Goal: Task Accomplishment & Management: Manage account settings

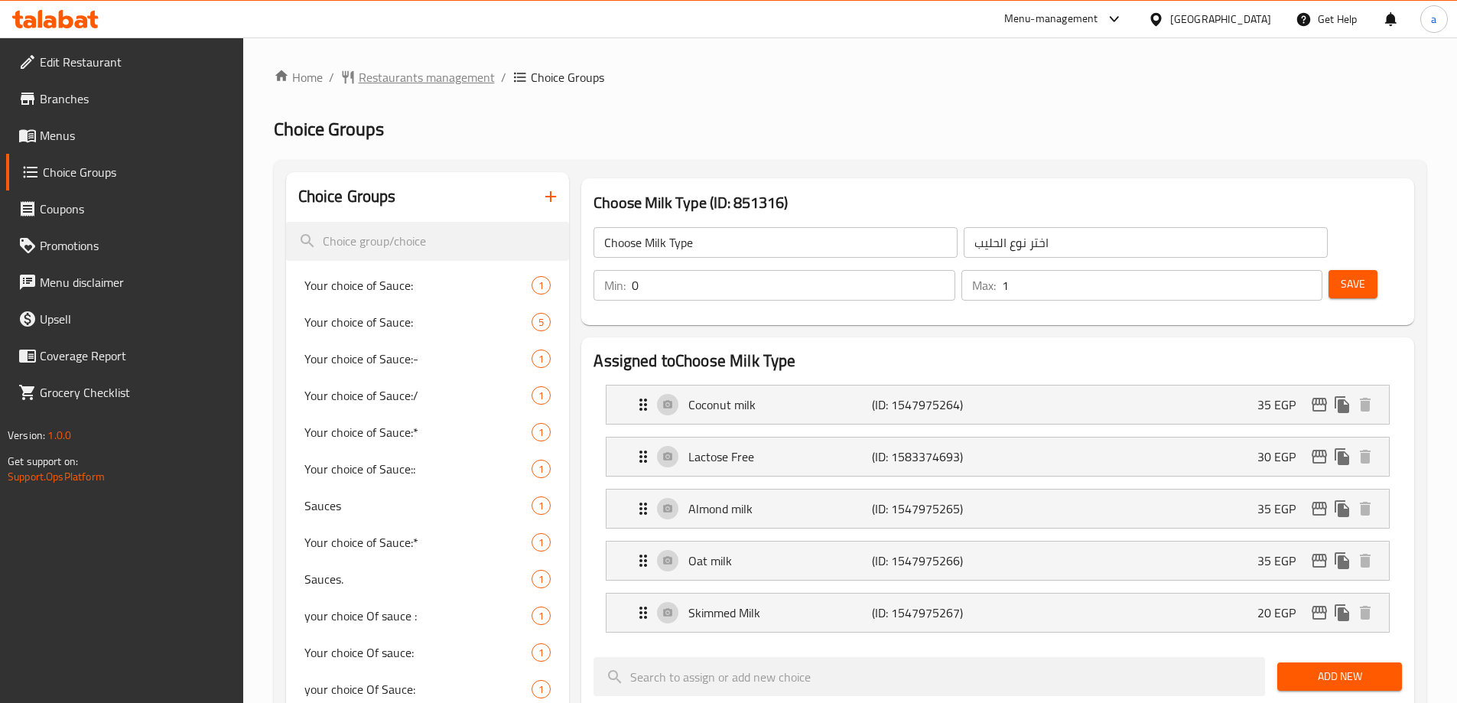
click at [404, 84] on span "Restaurants management" at bounding box center [427, 77] width 136 height 18
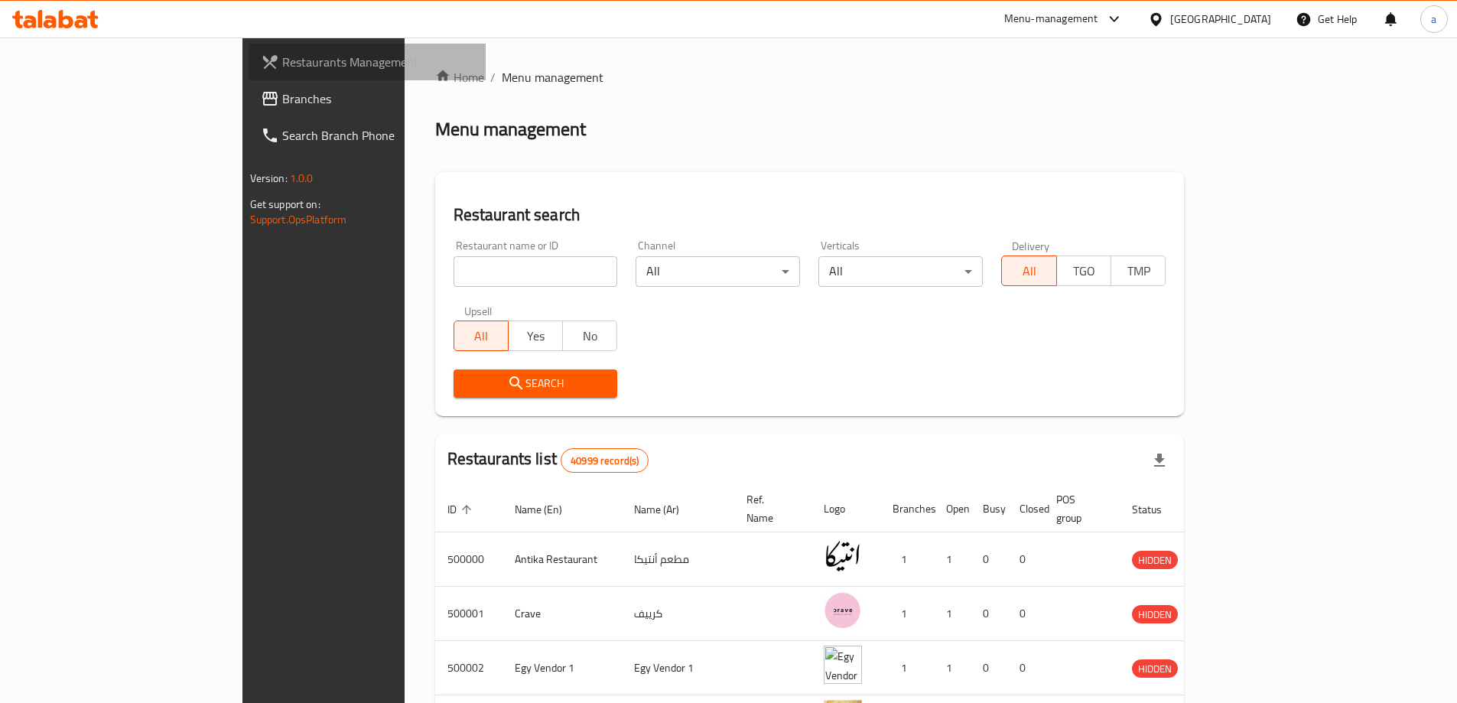
click at [282, 60] on span "Restaurants Management" at bounding box center [377, 62] width 191 height 18
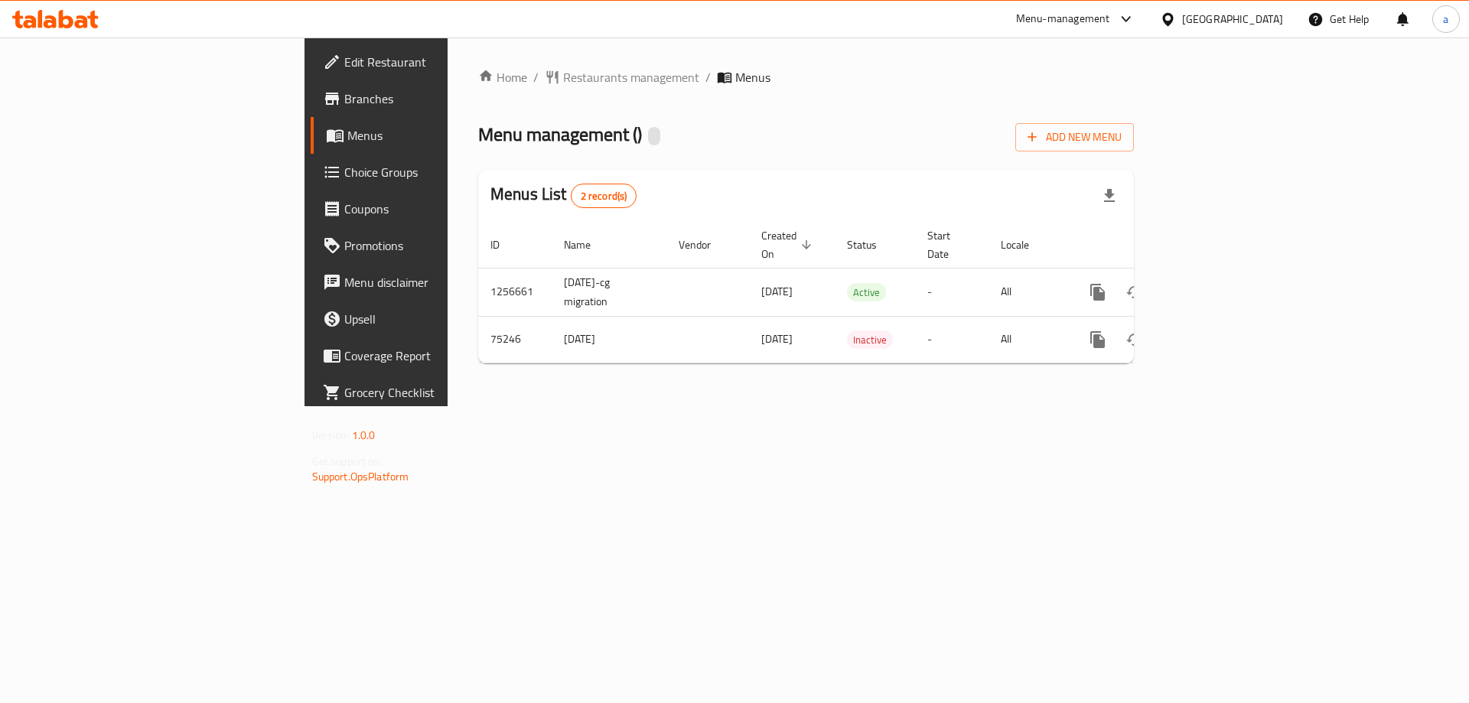
click at [344, 177] on span "Choice Groups" at bounding box center [441, 172] width 194 height 18
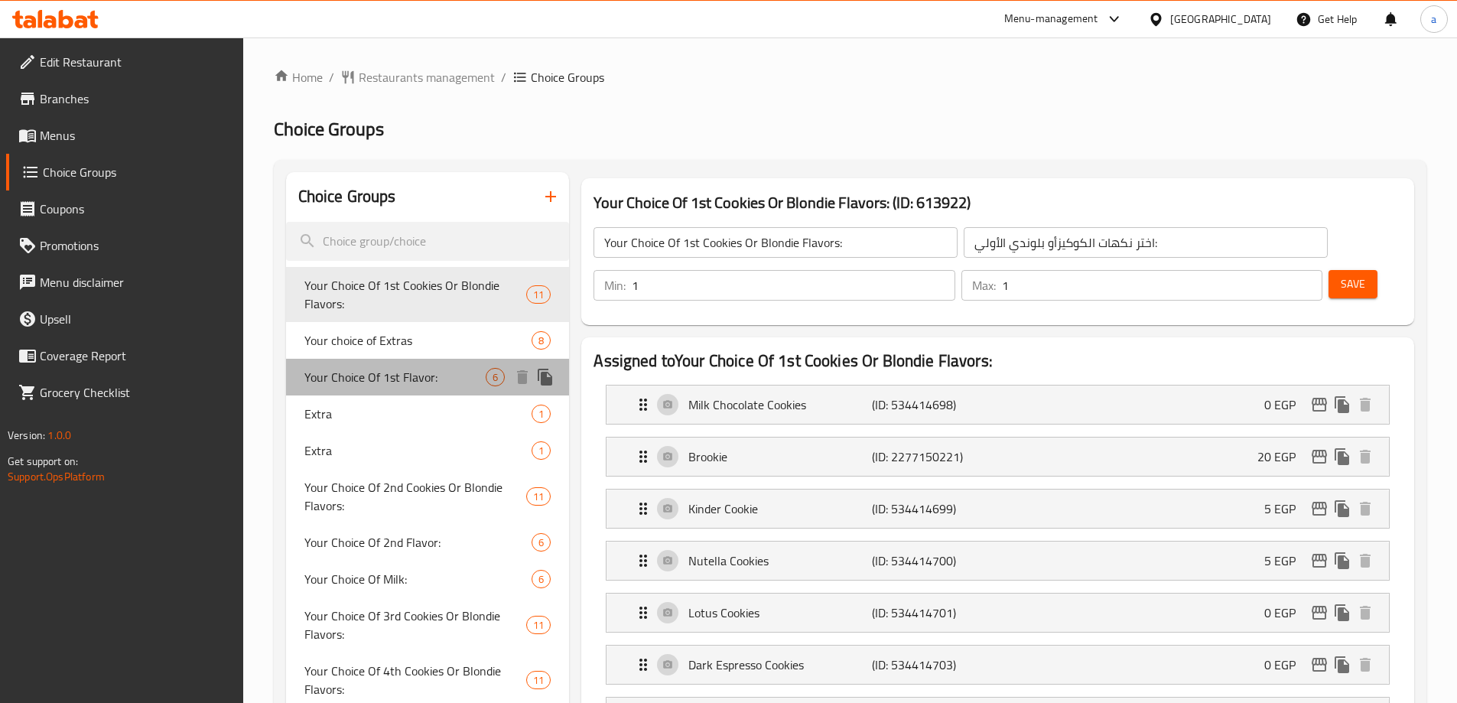
click at [412, 376] on span "Your Choice Of 1st Flavor:" at bounding box center [395, 377] width 182 height 18
type input "Your Choice Of 1st Flavor:"
type input "إختيارك من النكهة الأولي:"
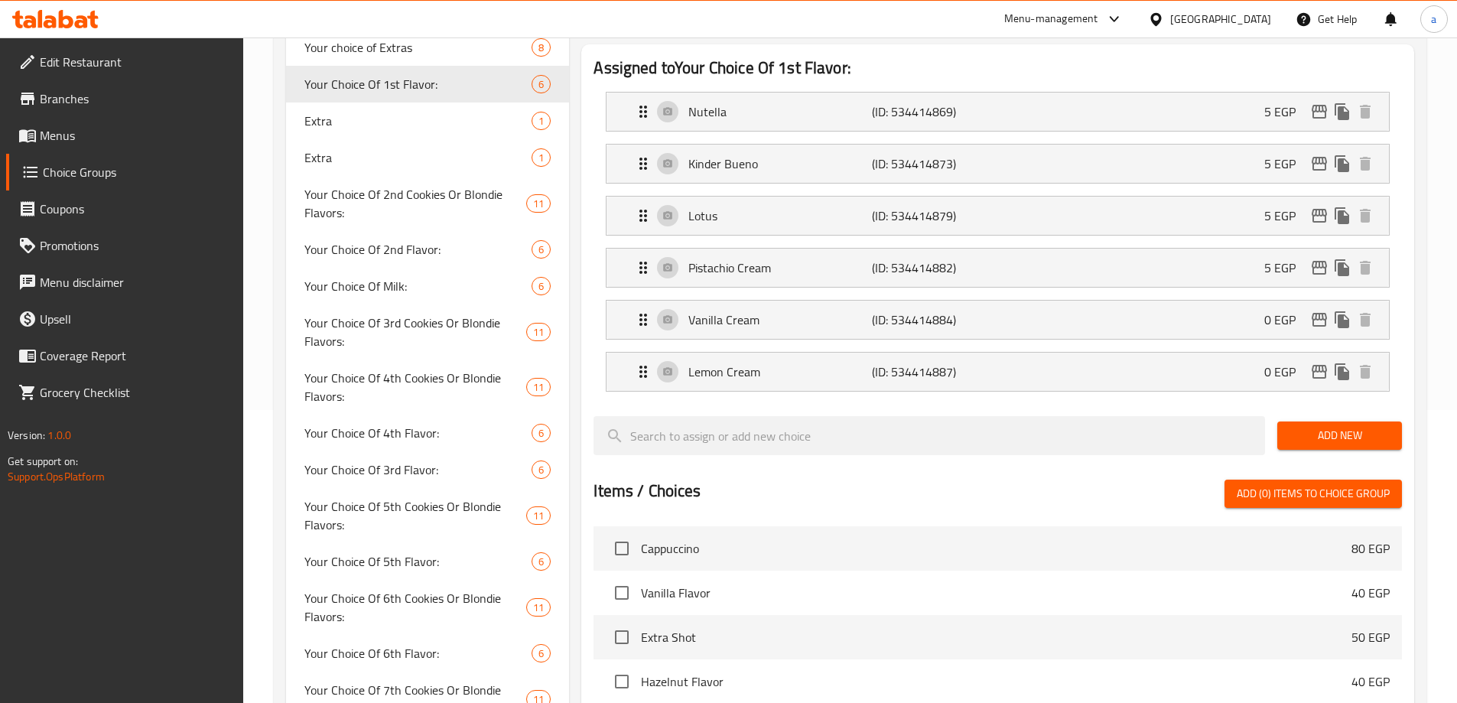
scroll to position [275, 0]
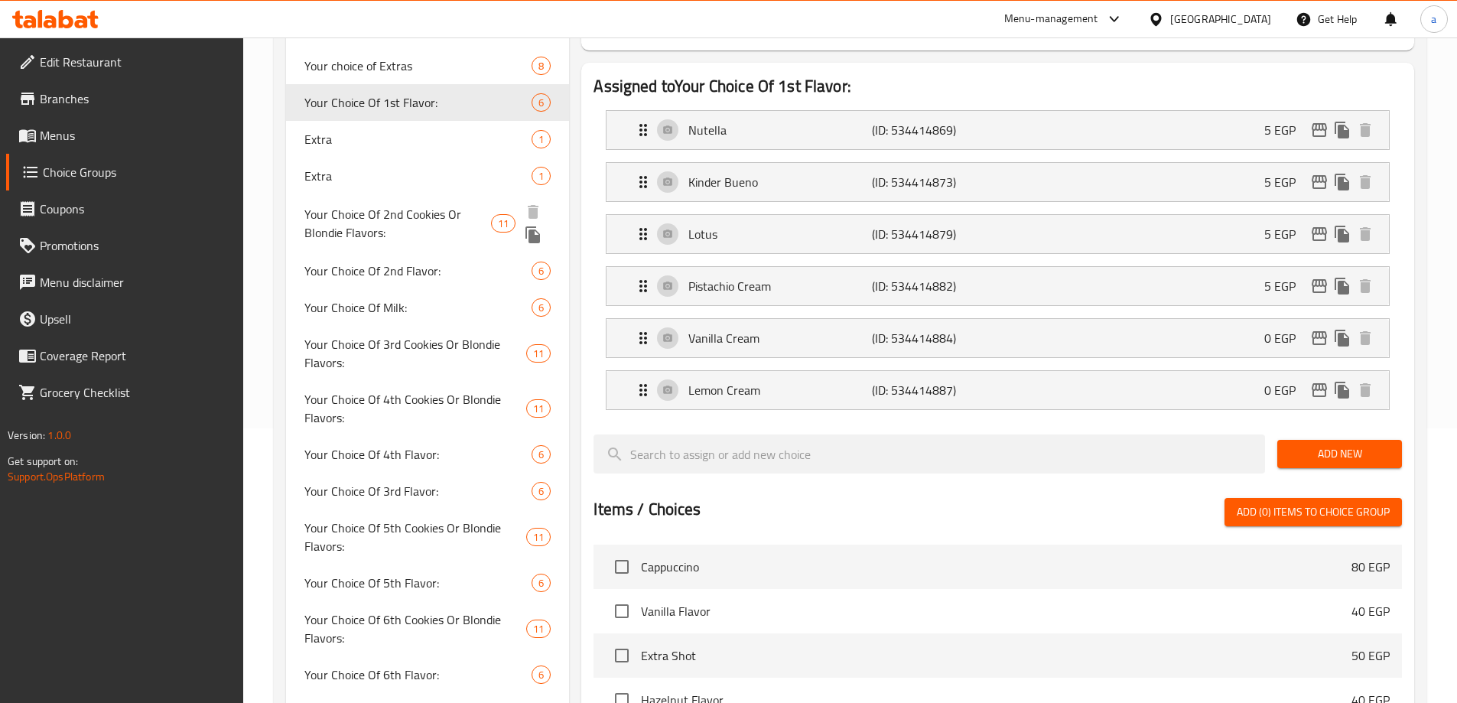
click at [428, 218] on span "Your Choice Of 2nd Cookies Or Blondie Flavors:" at bounding box center [397, 223] width 187 height 37
type input "Your Choice Of 2nd Cookies Or Blondie Flavors:"
type input "اختر نكهات الكوكيزأو بلوندي الثانية :"
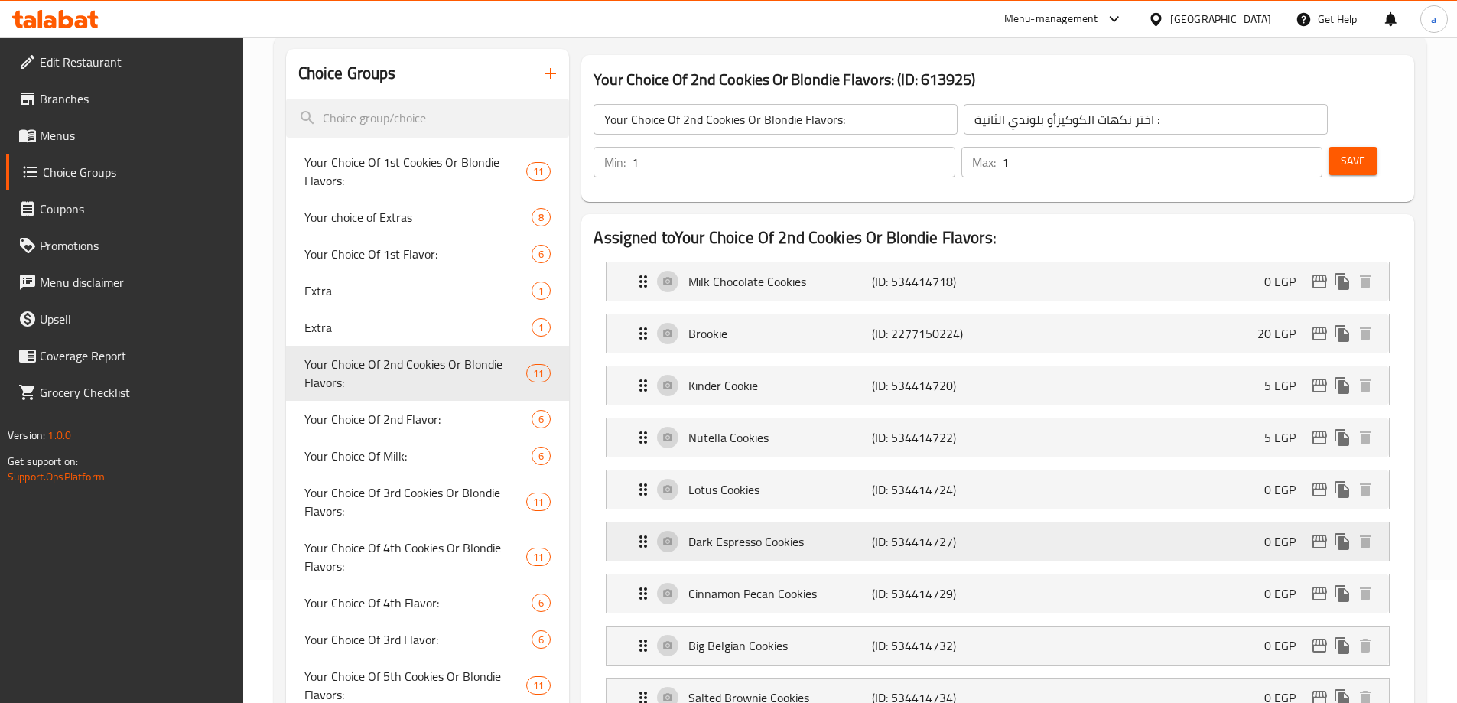
scroll to position [122, 0]
click at [454, 418] on span "Your Choice Of 2nd Flavor:" at bounding box center [395, 421] width 182 height 18
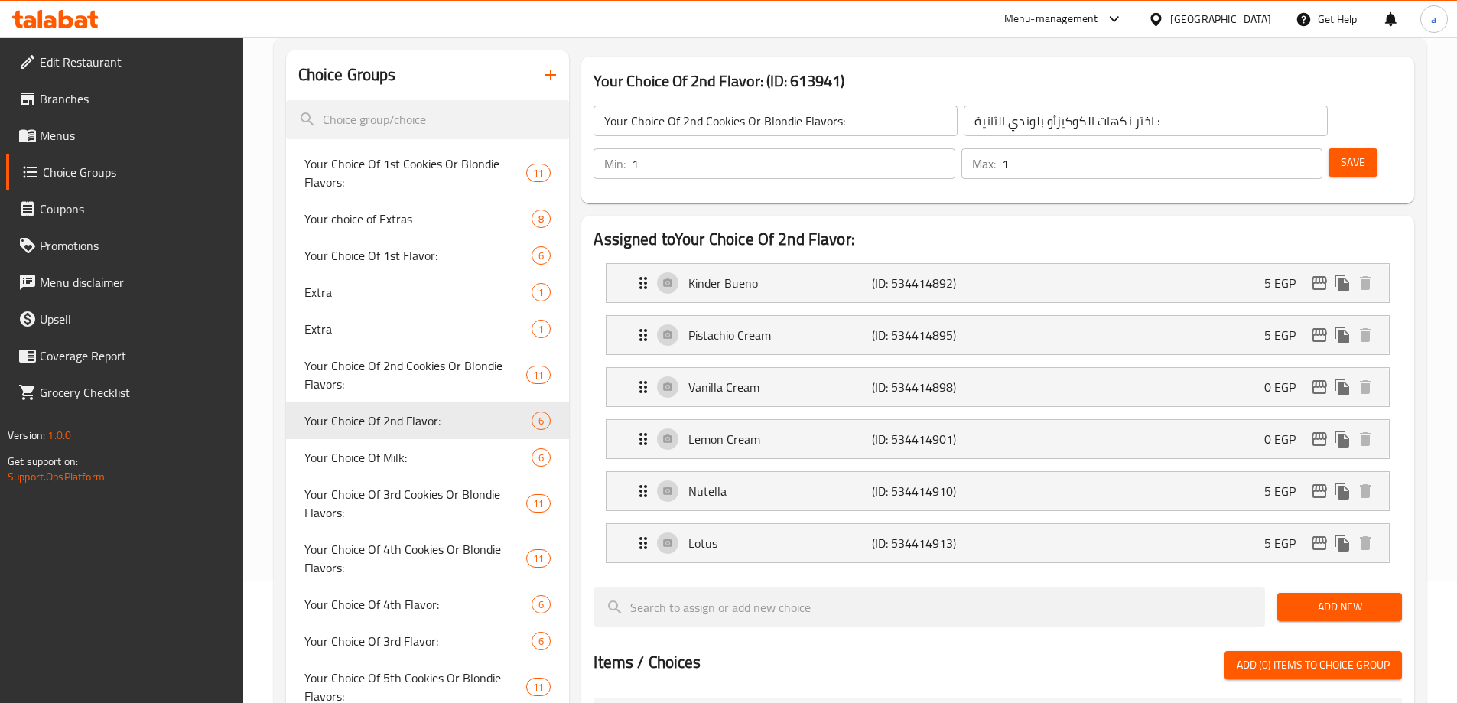
type input "Your Choice Of 2nd Flavor:"
type input "إختيارك من النكهة الثانية:"
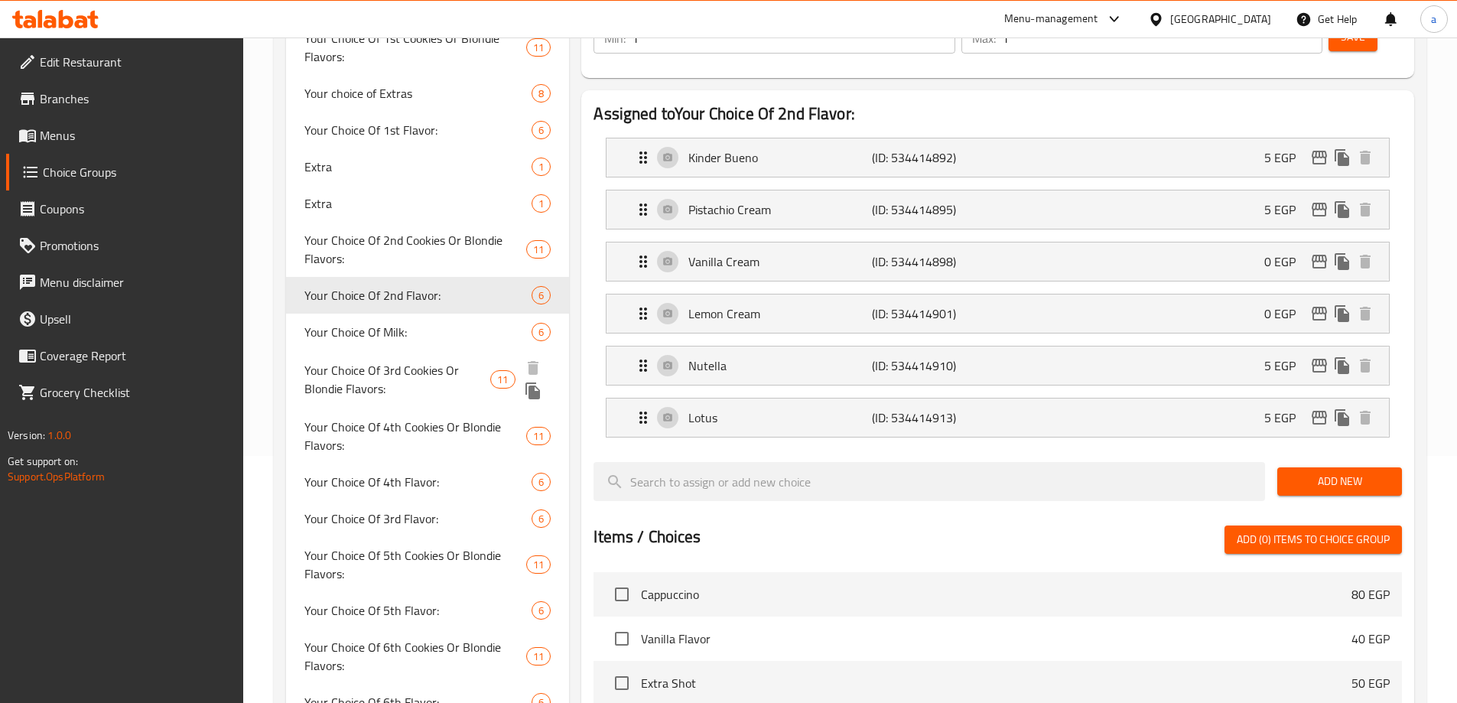
scroll to position [275, 0]
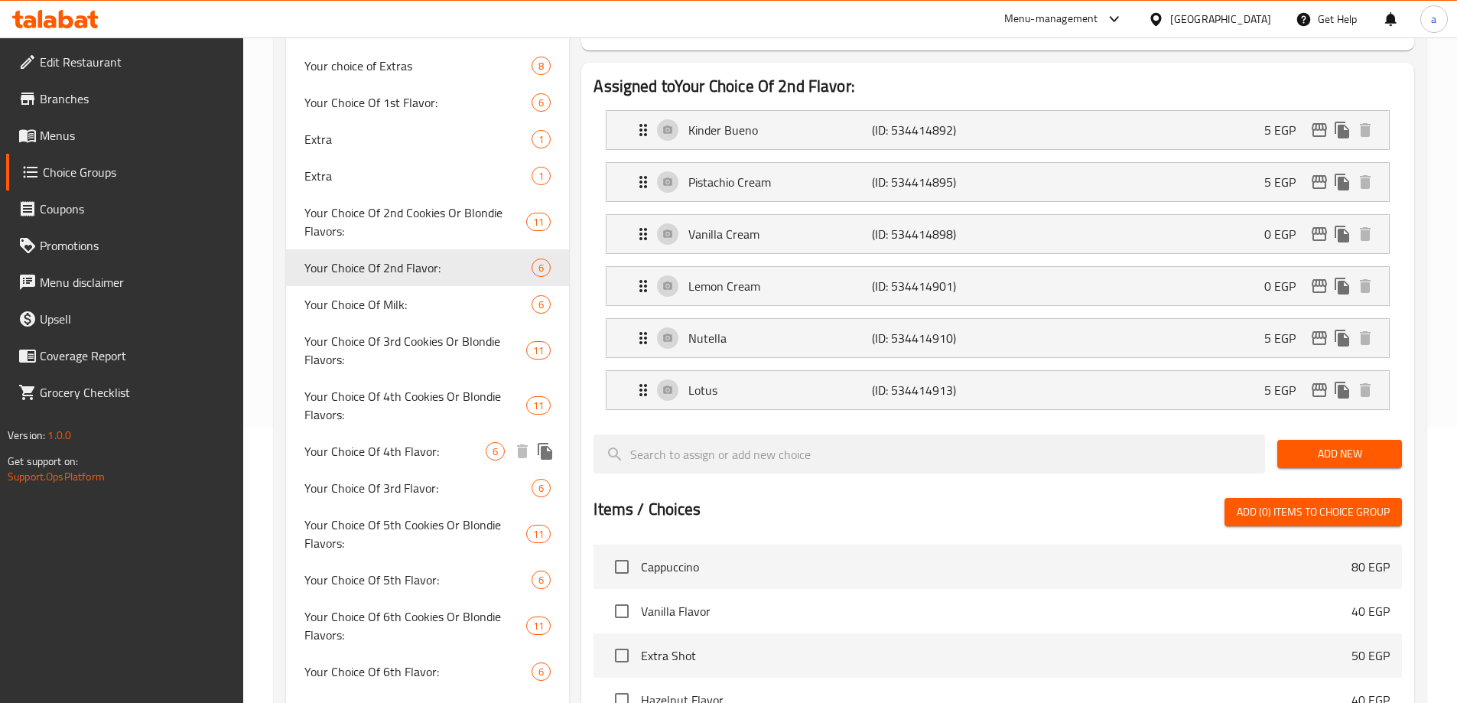
click at [424, 453] on span "Your Choice Of 4th Flavor:" at bounding box center [395, 451] width 182 height 18
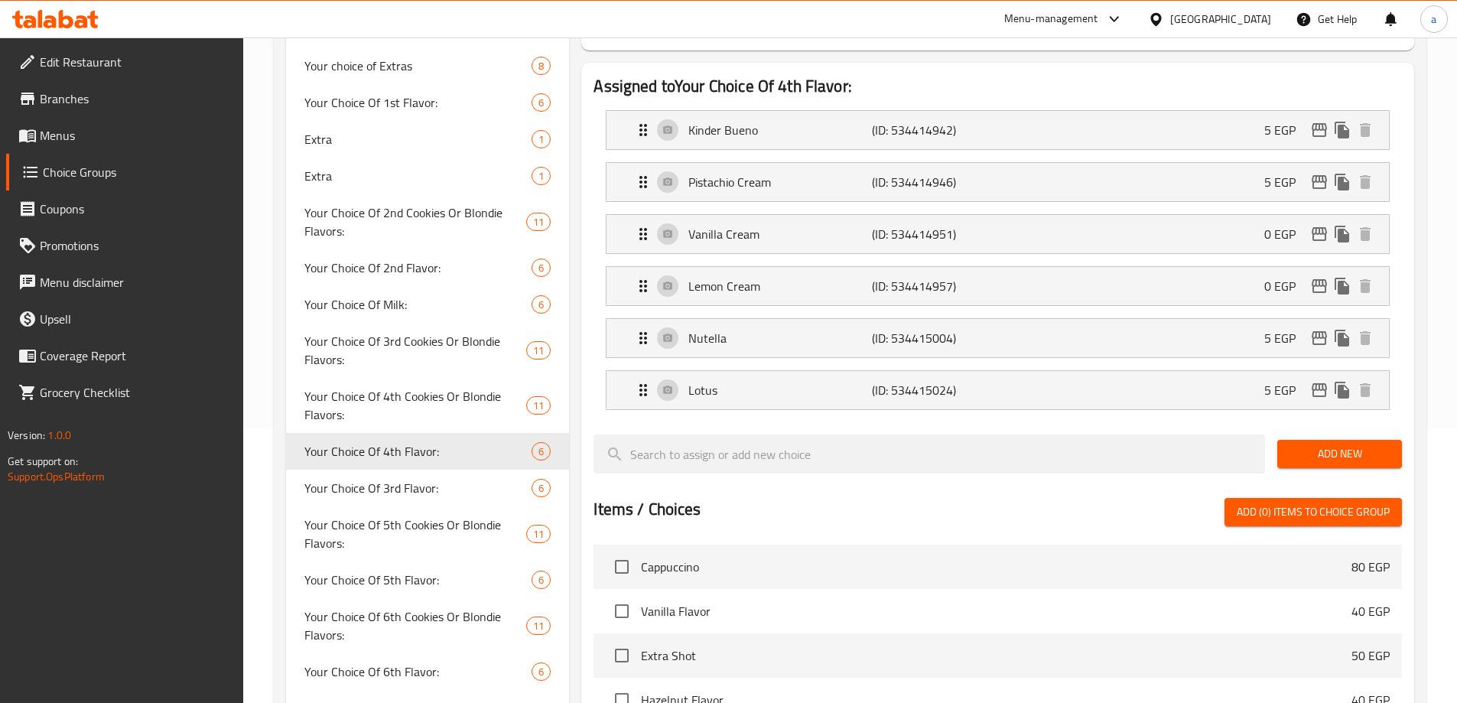
type input "Your Choice Of 4th Flavor:"
type input "إختيارك من النكهة الرابعة:"
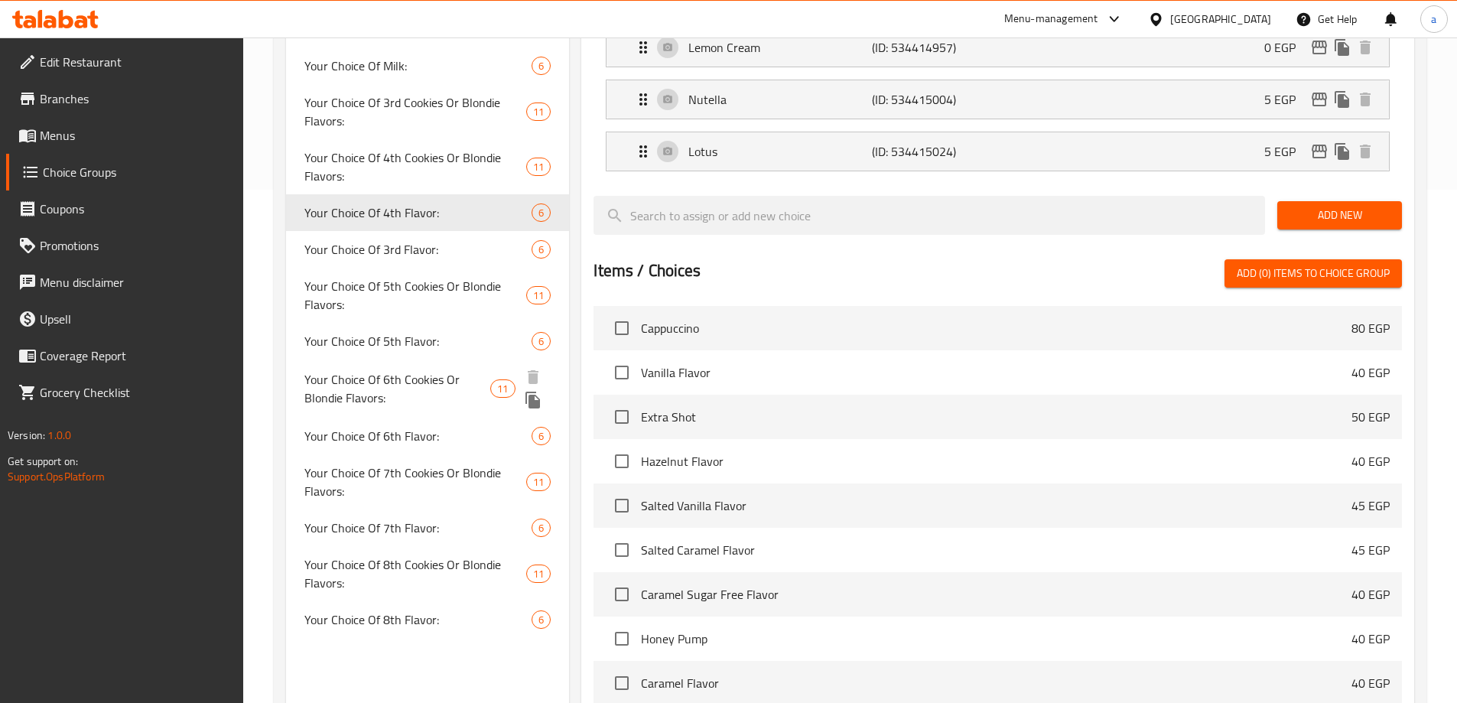
scroll to position [504, 0]
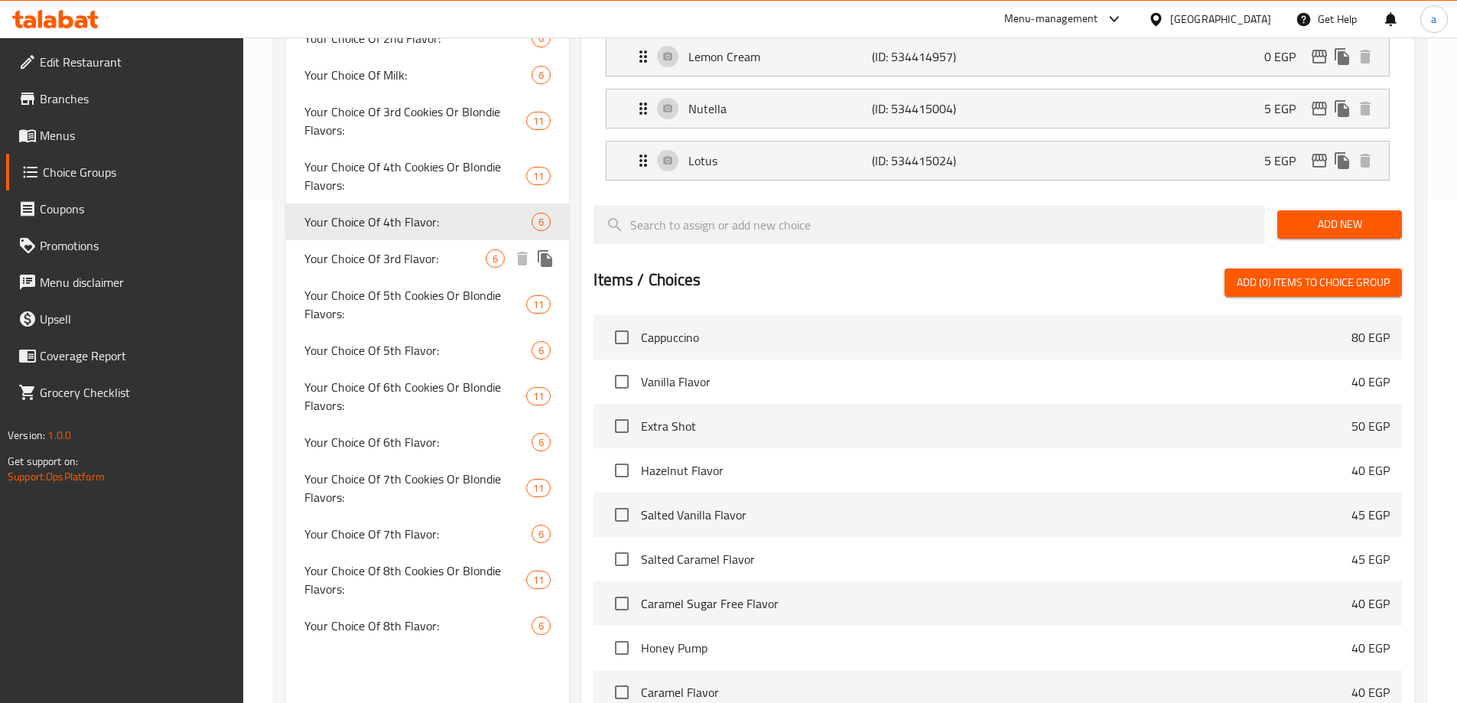
drag, startPoint x: 371, startPoint y: 254, endPoint x: 856, endPoint y: 149, distance: 496.1
click at [371, 254] on span "Your Choice Of 3rd Flavor:" at bounding box center [395, 258] width 182 height 18
type input "Your Choice Of 3rd Flavor:"
type input "إختيارك من النكهة الثالثة:"
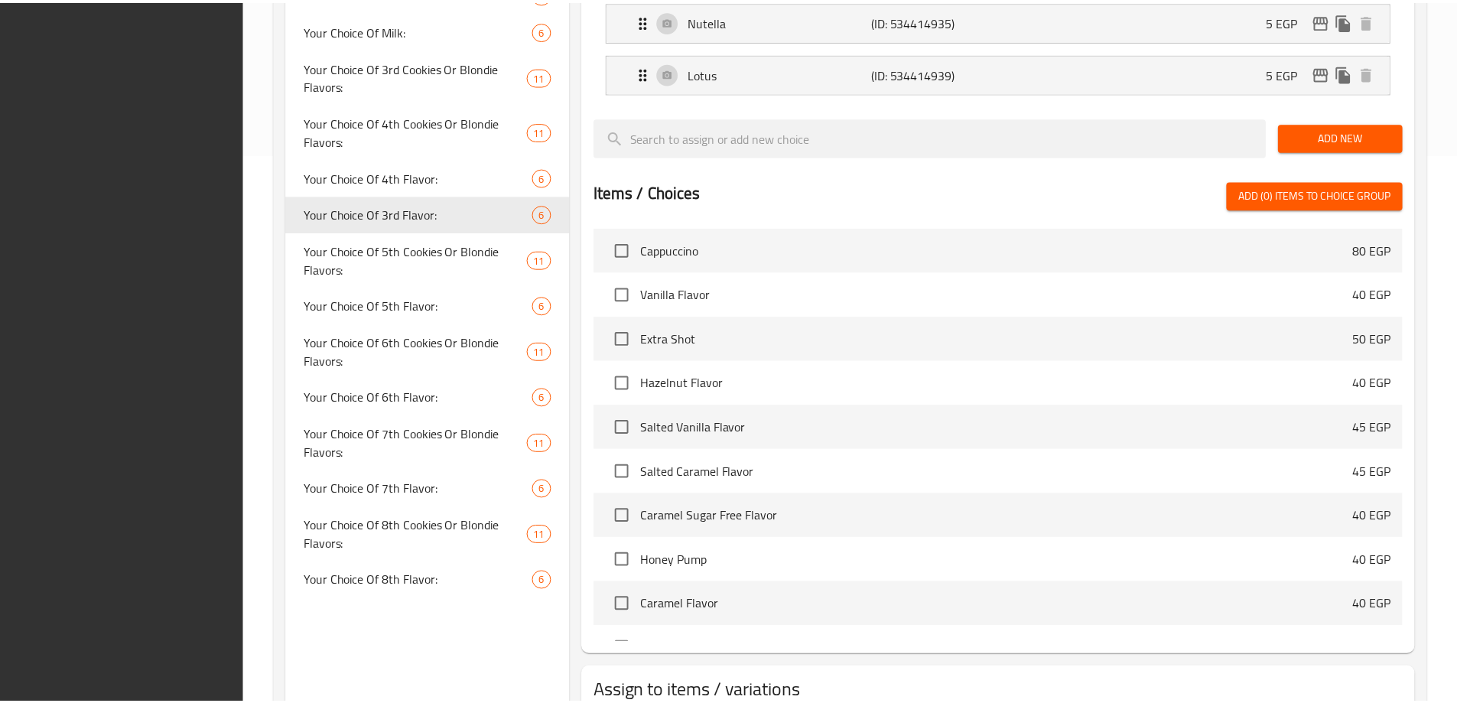
scroll to position [657, 0]
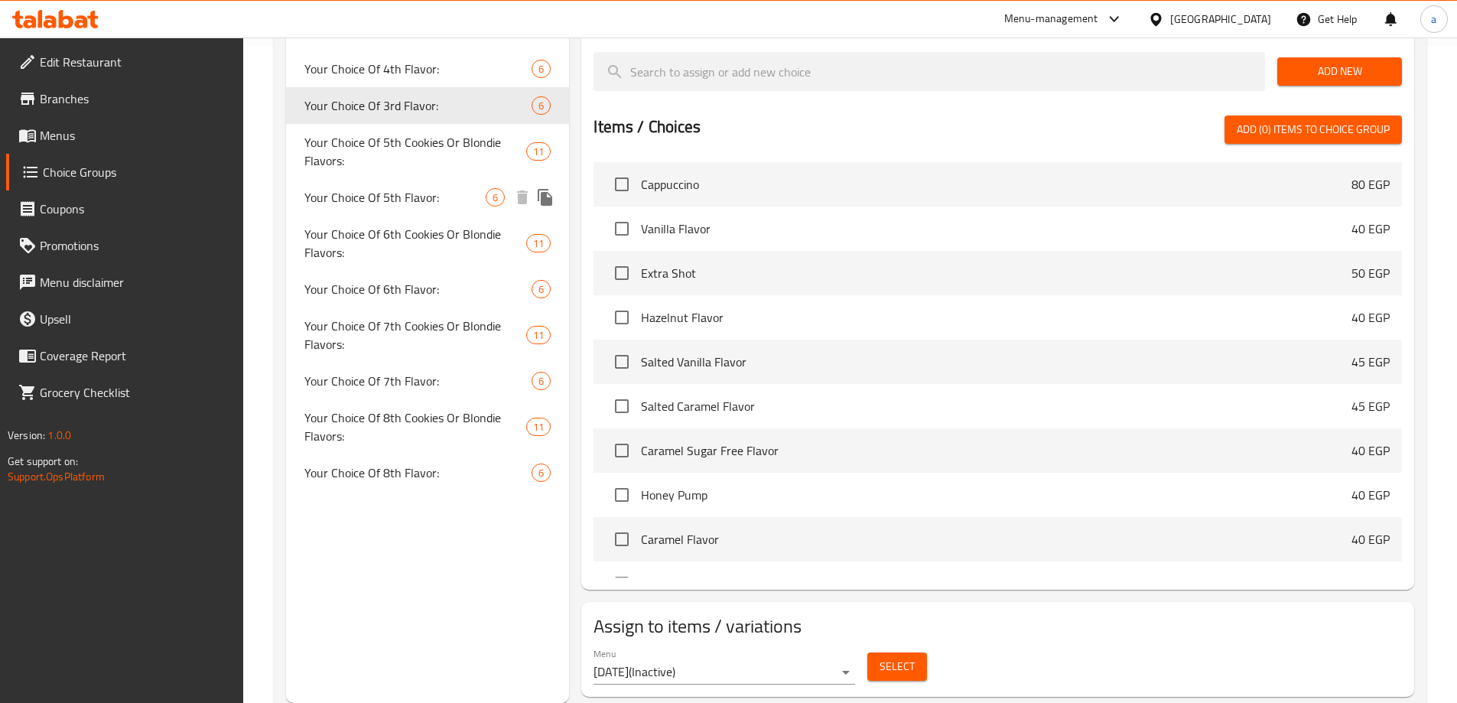
click at [421, 204] on span "Your Choice Of 5th Flavor:" at bounding box center [395, 197] width 182 height 18
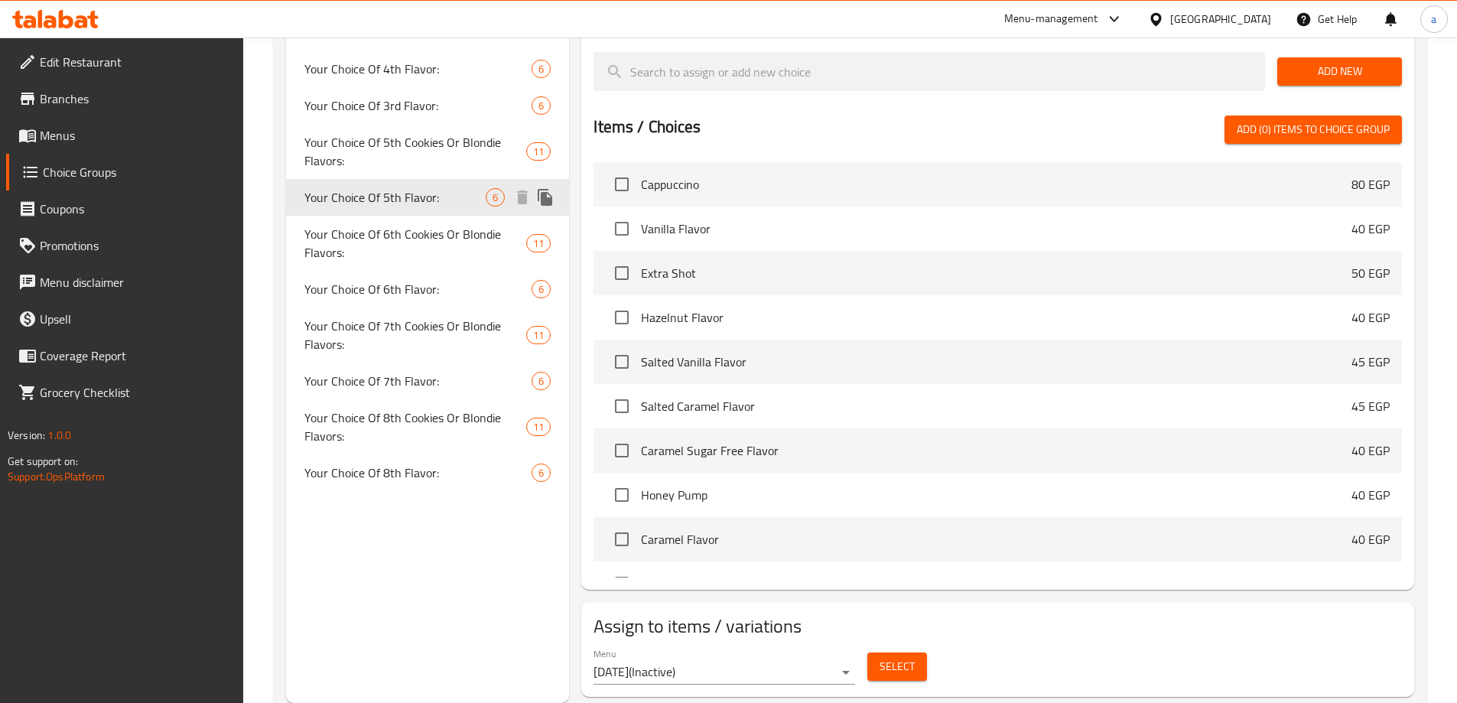
type input "Your Choice Of 5th Flavor:"
type input "إختيارك من النكهة الخامسة:"
click at [447, 289] on span "Your Choice Of 6th Flavor:" at bounding box center [395, 289] width 182 height 18
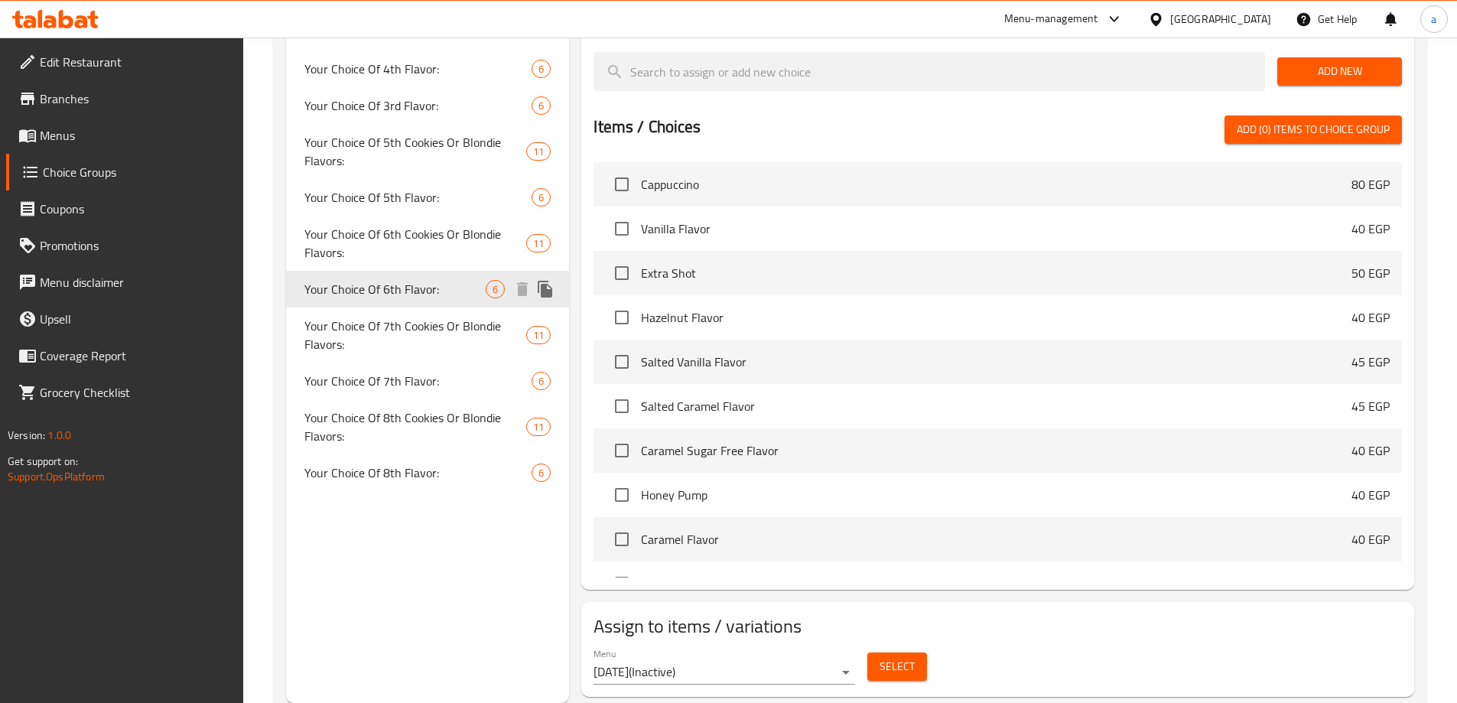
type input "Your Choice Of 6th Flavor:"
type input "إختيارك من النكهة السادسة:"
click at [436, 336] on span "Your Choice Of 7th Cookies Or Blondie Flavors:" at bounding box center [397, 336] width 187 height 37
type input "Your Choice Of 7th Cookies Or Blondie Flavors:"
type input "[PERSON_NAME] الكوكيزأو بلوندي السابعة:"
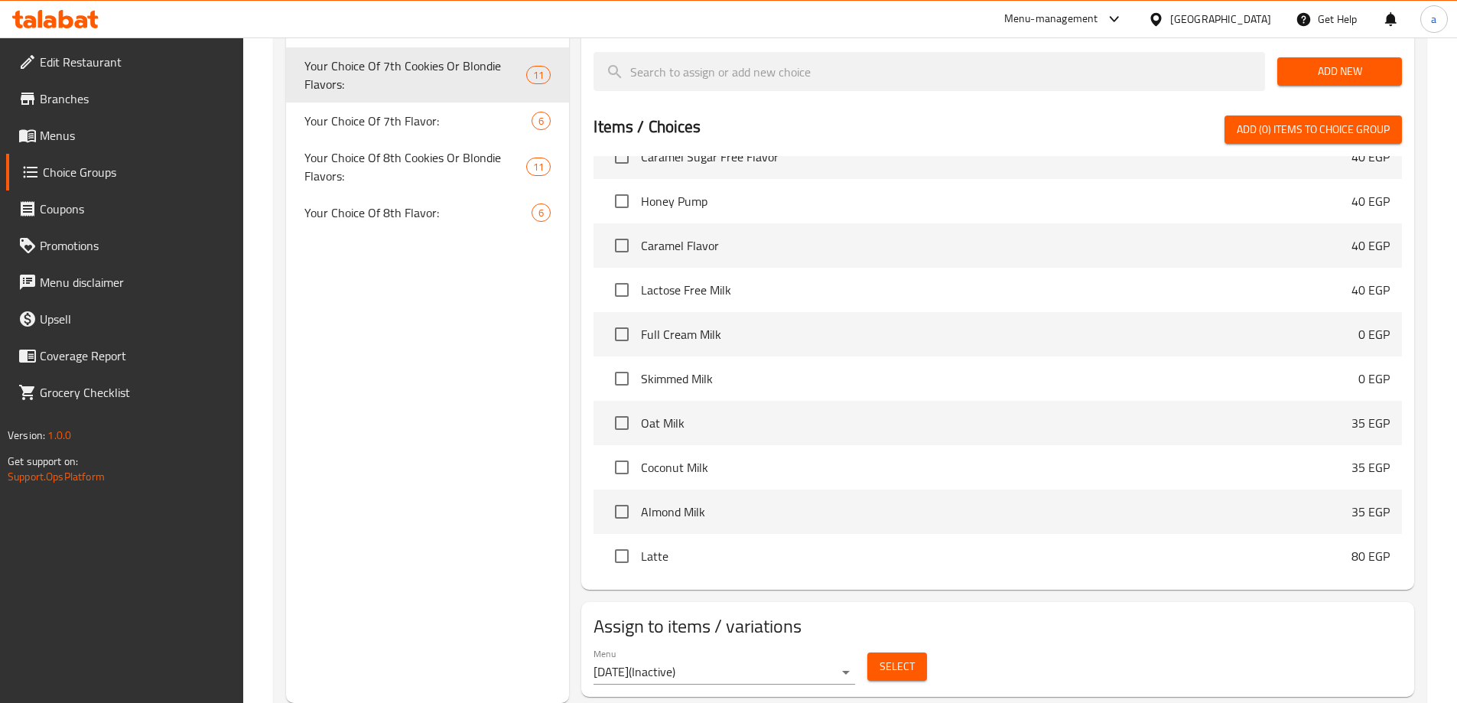
scroll to position [153, 0]
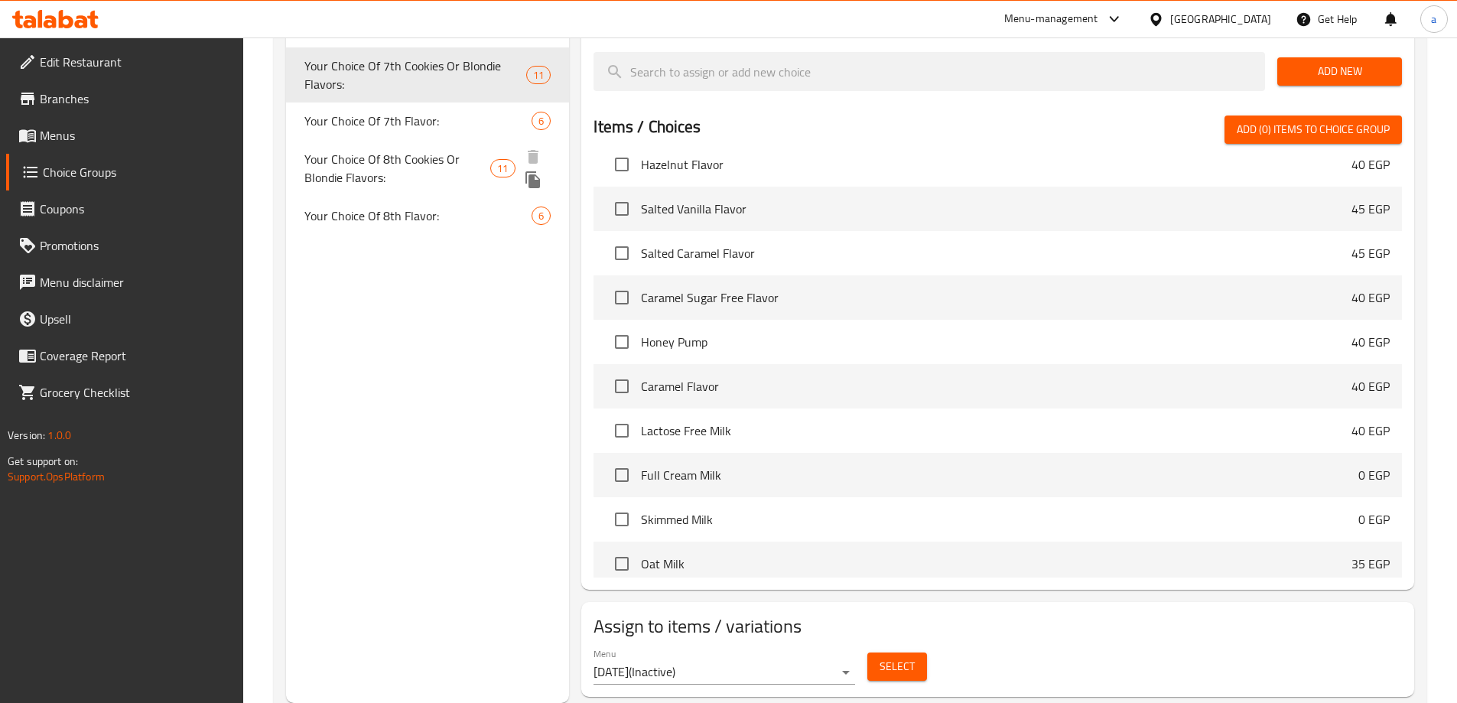
click at [424, 207] on span "Your Choice Of 8th Flavor:" at bounding box center [418, 216] width 228 height 18
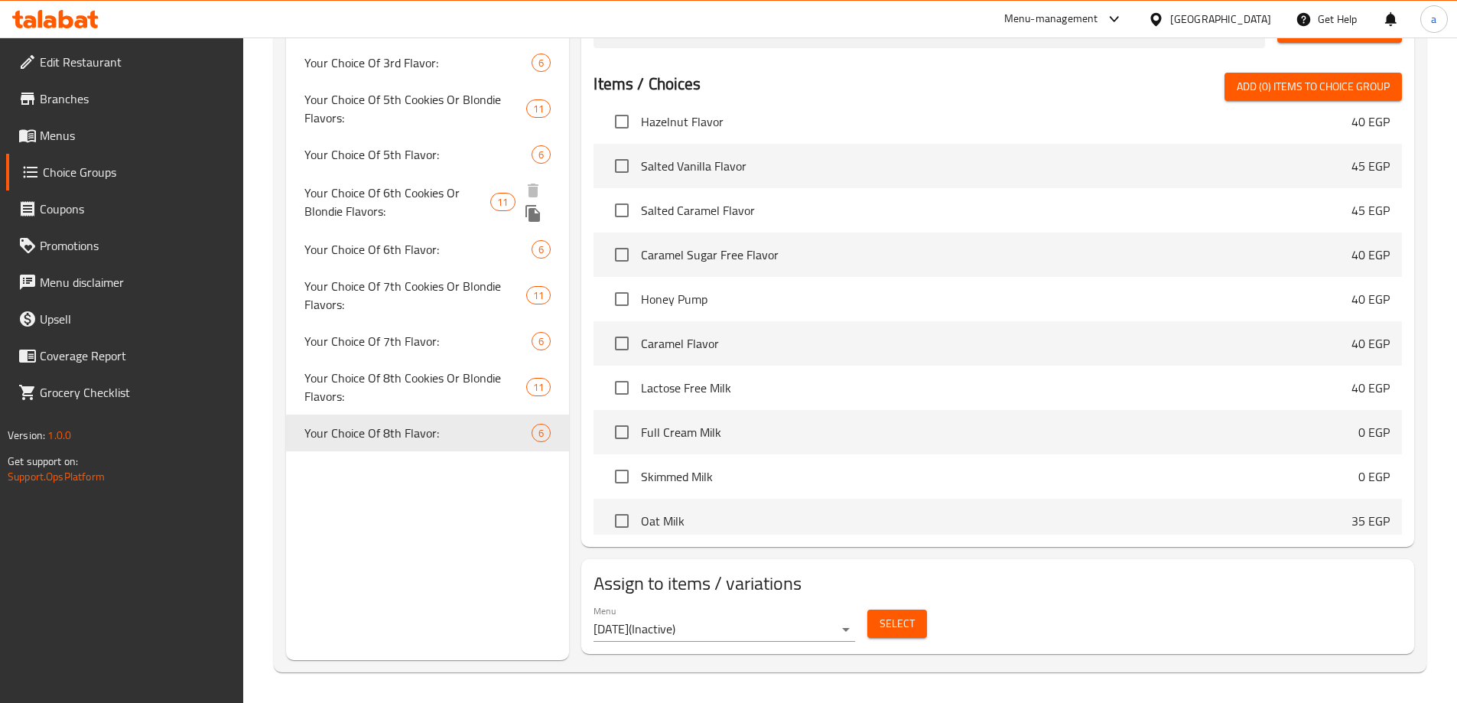
type input "Your Choice Of 8th Flavor:"
type input "إختيارك من النكهة الثامنة:"
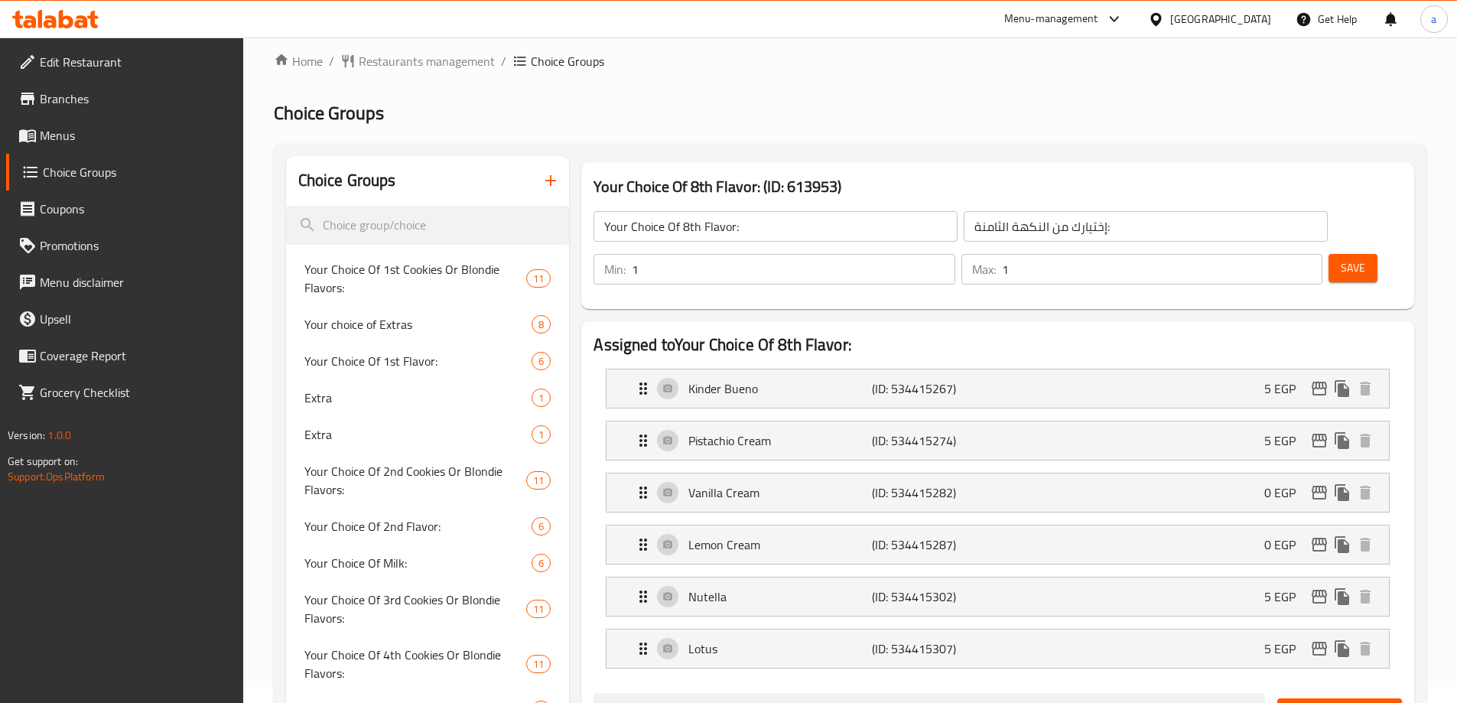
scroll to position [0, 0]
